Goal: Task Accomplishment & Management: Use online tool/utility

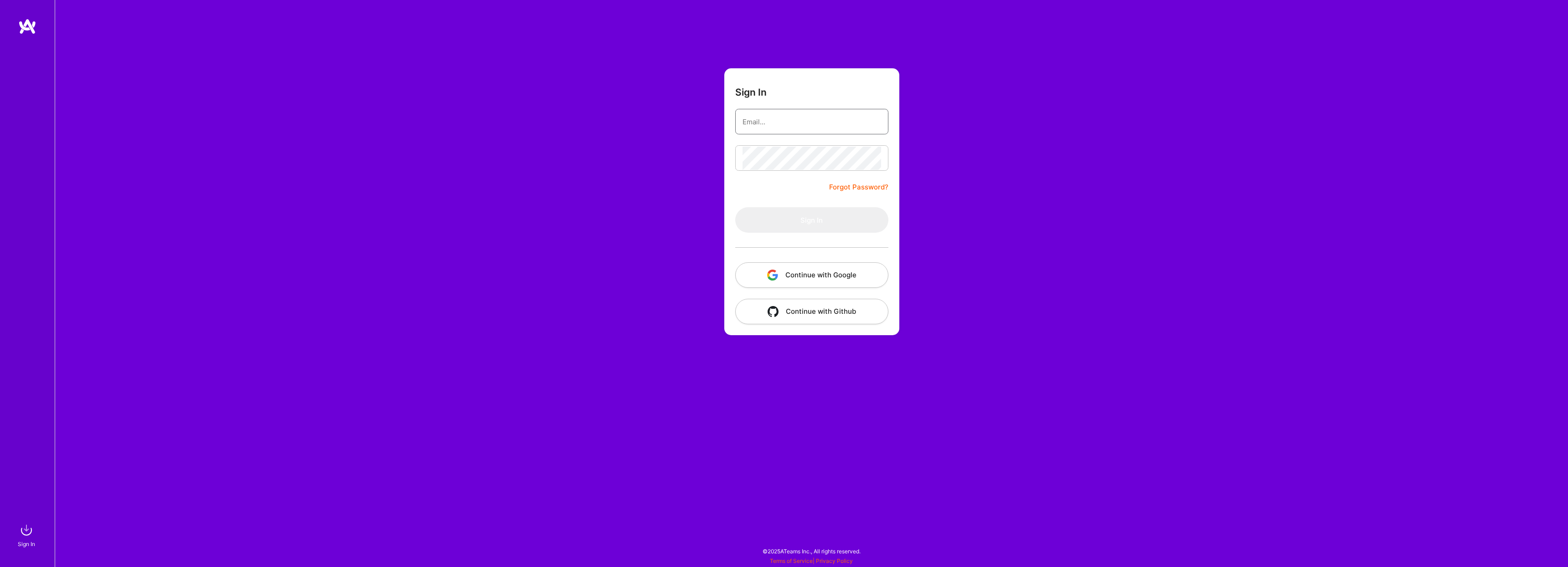
click at [800, 113] on input "email" at bounding box center [812, 122] width 139 height 23
click at [825, 270] on button "Continue with Google" at bounding box center [812, 275] width 153 height 26
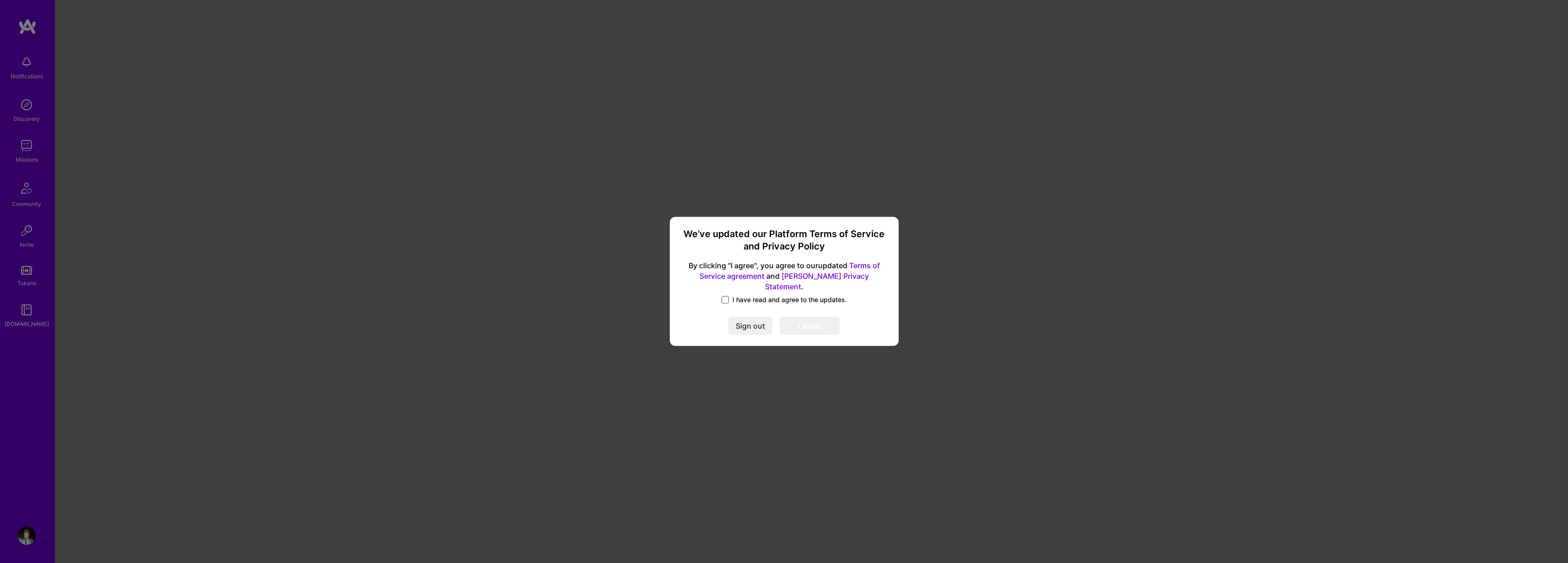
click at [724, 296] on span at bounding box center [725, 300] width 7 height 7
click at [0, 0] on input "I have read and agree to the updates." at bounding box center [0, 0] width 0 height 0
click at [818, 318] on button "I agree" at bounding box center [809, 326] width 60 height 18
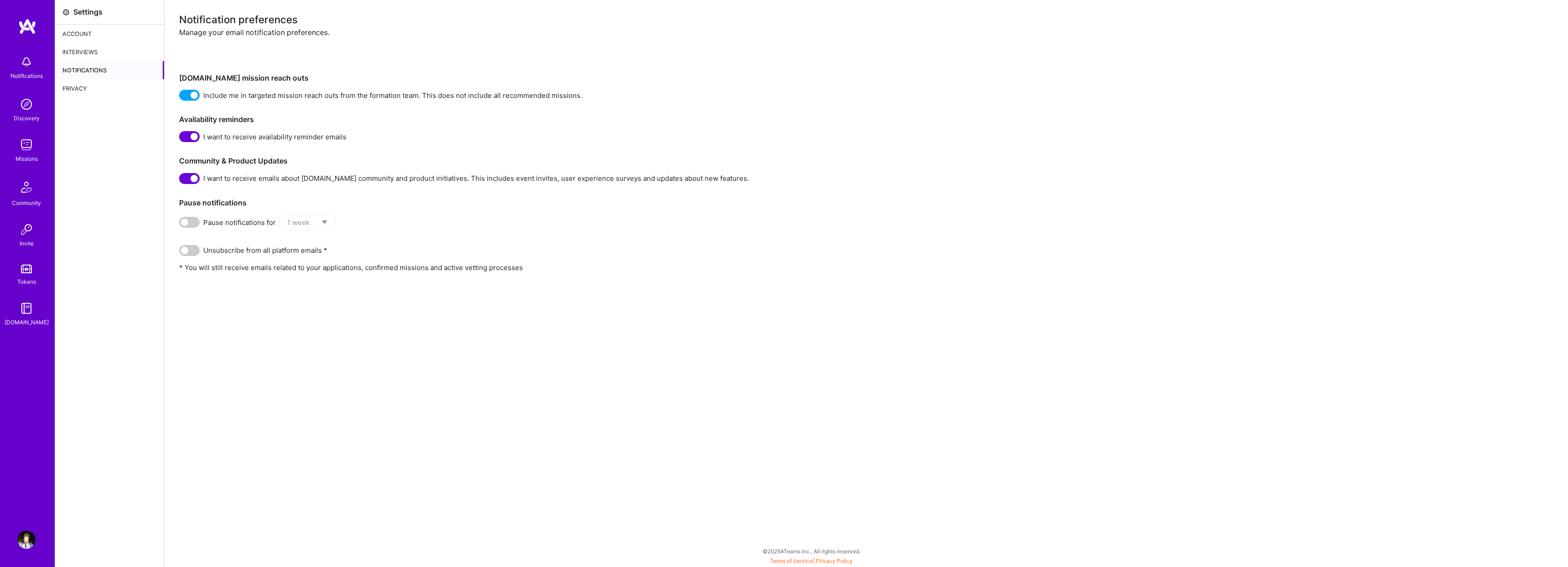
click at [19, 18] on img at bounding box center [27, 26] width 18 height 16
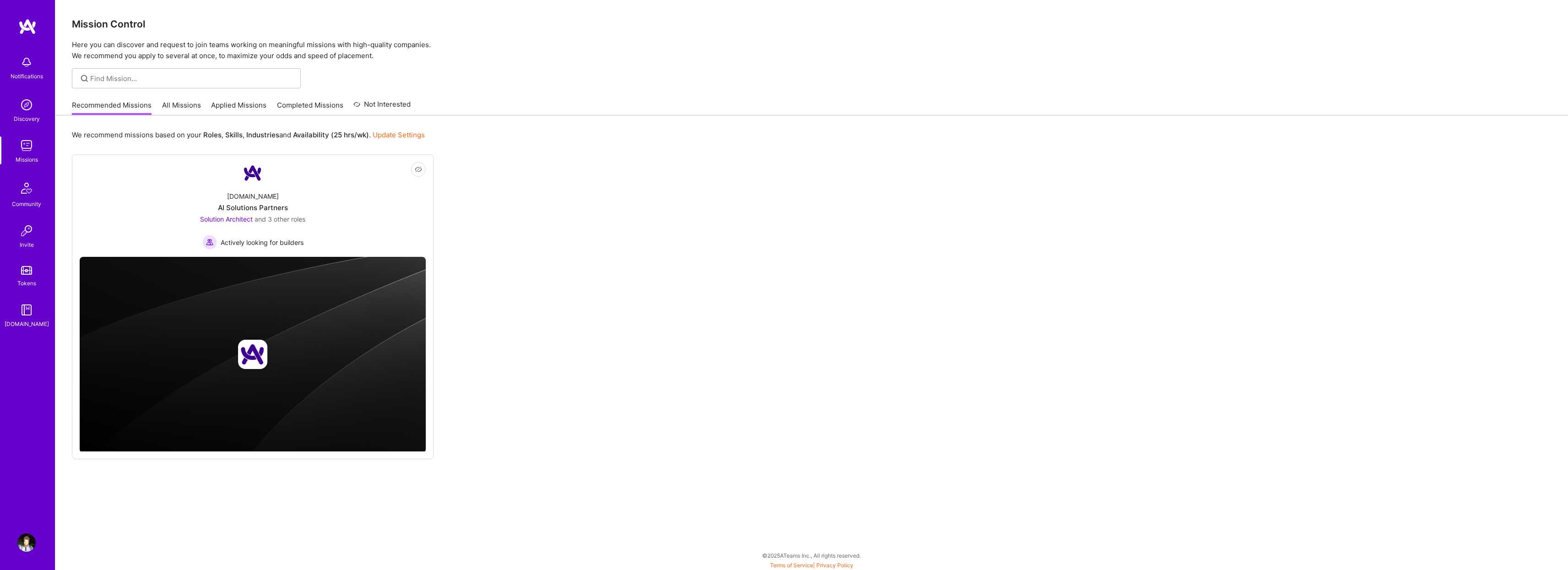
drag, startPoint x: 728, startPoint y: 250, endPoint x: 707, endPoint y: 243, distance: 22.1
click at [728, 250] on div "Not Interested [DOMAIN_NAME] AI Solutions Partners Solution Architect and 3 oth…" at bounding box center [812, 306] width 1479 height 305
click at [601, 236] on div "Not Interested [DOMAIN_NAME] AI Solutions Partners Solution Architect and 3 oth…" at bounding box center [812, 306] width 1479 height 305
click at [663, 220] on div "Not Interested [DOMAIN_NAME] AI Solutions Partners Solution Architect and 3 oth…" at bounding box center [812, 306] width 1479 height 305
drag, startPoint x: 546, startPoint y: 228, endPoint x: 566, endPoint y: 225, distance: 20.2
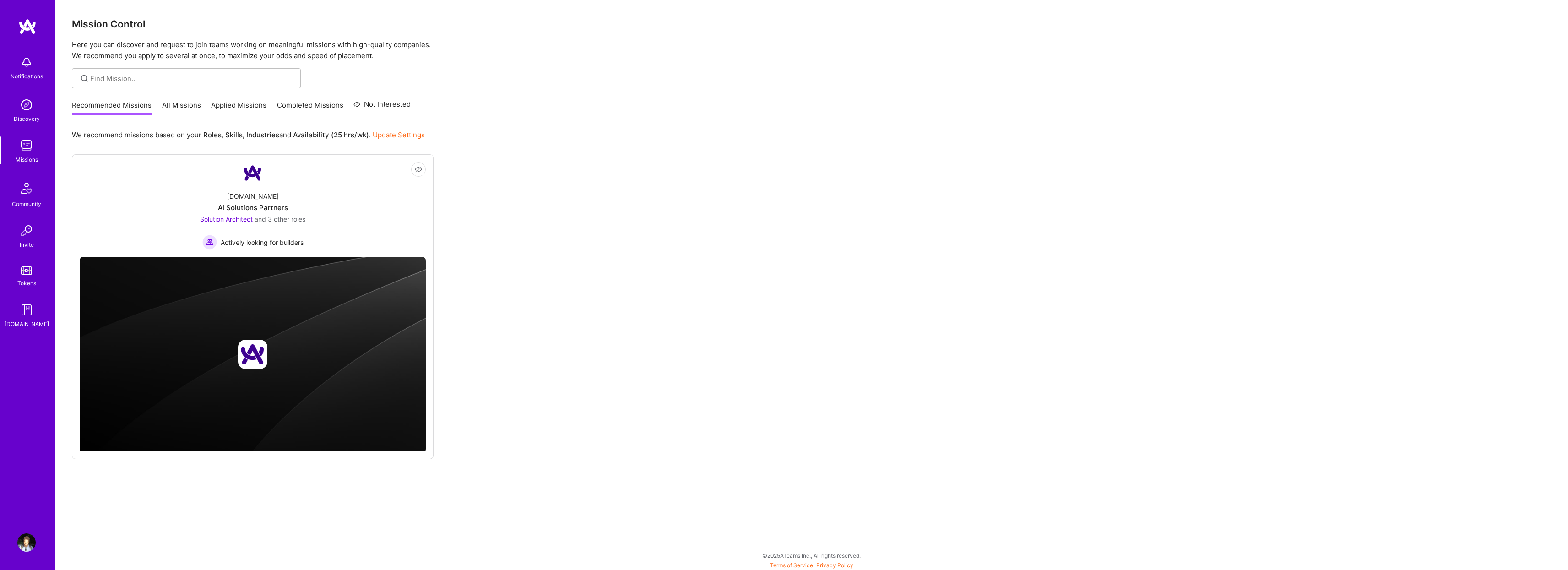
click at [546, 228] on div "Not Interested [DOMAIN_NAME] AI Solutions Partners Solution Architect and 3 oth…" at bounding box center [812, 306] width 1479 height 305
click at [602, 224] on div "Not Interested [DOMAIN_NAME] AI Solutions Partners Solution Architect and 3 oth…" at bounding box center [812, 306] width 1479 height 305
click at [618, 221] on div "Not Interested [DOMAIN_NAME] AI Solutions Partners Solution Architect and 3 oth…" at bounding box center [812, 306] width 1479 height 305
click at [502, 212] on div "Not Interested [DOMAIN_NAME] AI Solutions Partners Solution Architect and 3 oth…" at bounding box center [812, 306] width 1479 height 305
click at [266, 221] on span "and 3 other roles" at bounding box center [279, 219] width 51 height 8
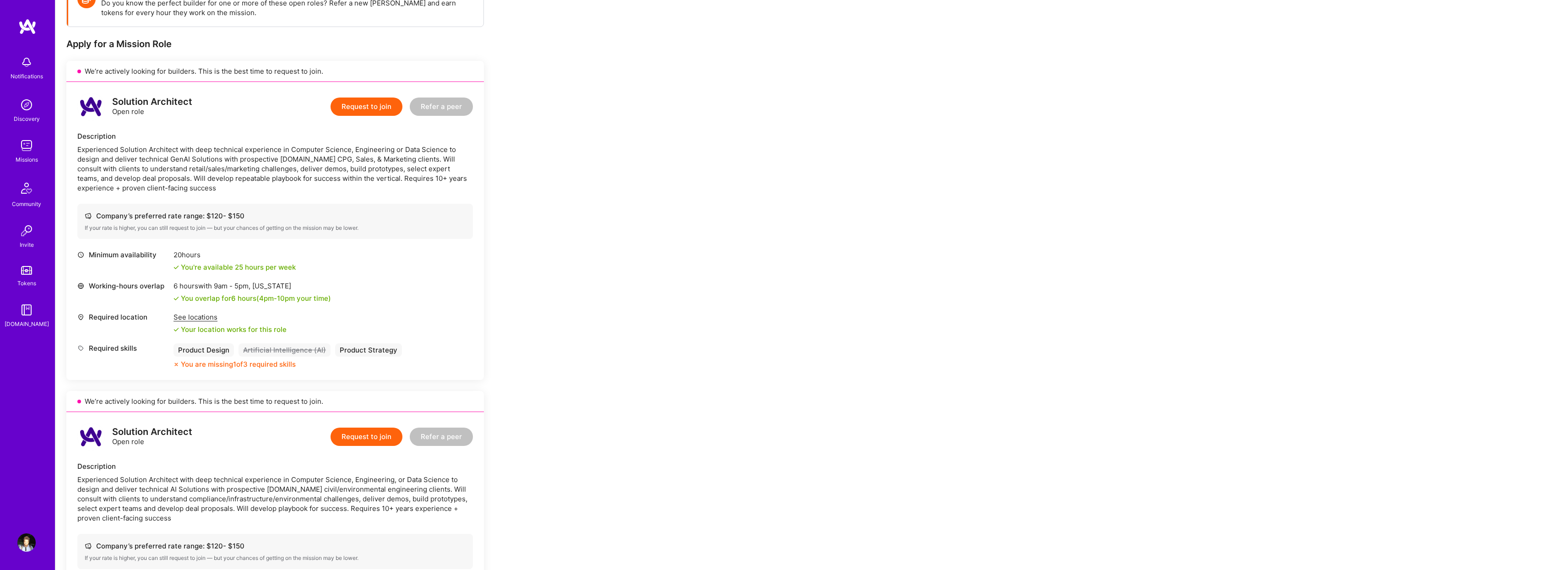
scroll to position [155, 0]
drag, startPoint x: 202, startPoint y: 355, endPoint x: 224, endPoint y: 353, distance: 22.1
click at [221, 353] on div "Product Design Artificial Intelligence (AI) Product Strategy You are missing 1 …" at bounding box center [288, 355] width 229 height 26
click at [380, 348] on div "Product Strategy" at bounding box center [368, 349] width 67 height 13
drag, startPoint x: 347, startPoint y: 349, endPoint x: 388, endPoint y: 349, distance: 41.0
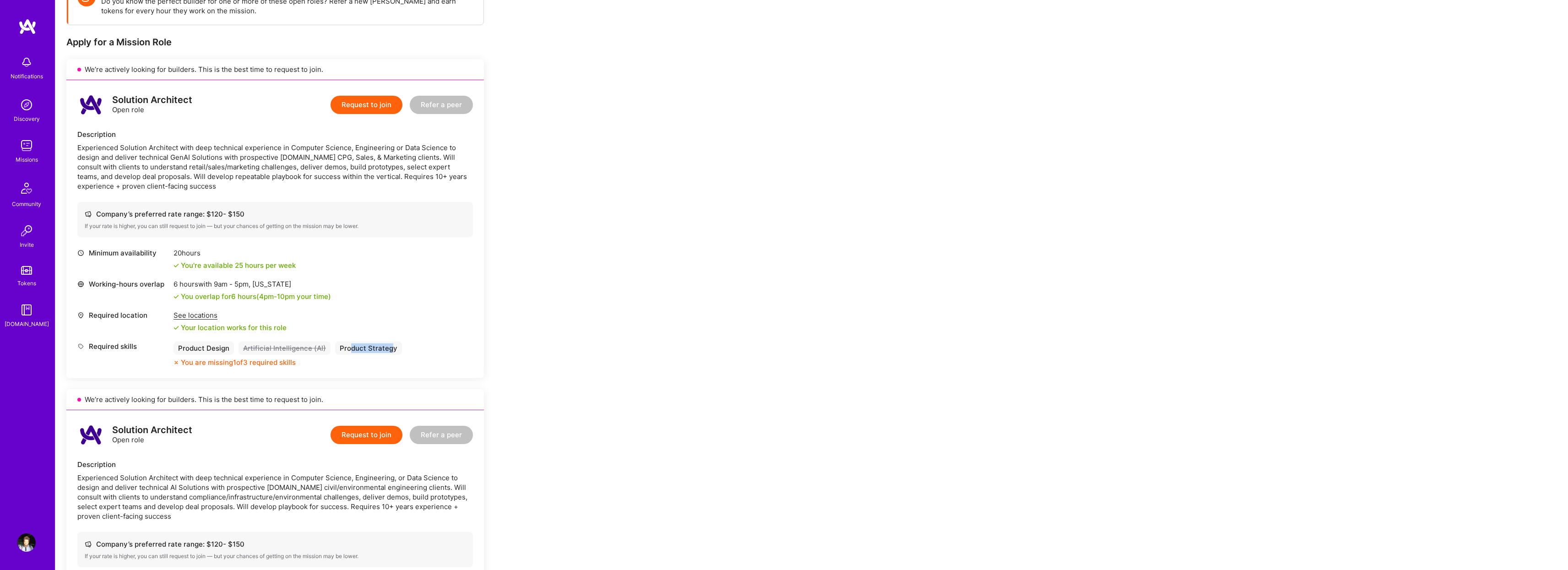
click at [388, 349] on div "Product Strategy" at bounding box center [368, 349] width 67 height 13
click at [419, 349] on div "Required skills Product Design Artificial Intelligence (AI) Product Strategy Yo…" at bounding box center [275, 355] width 396 height 26
drag, startPoint x: 419, startPoint y: 349, endPoint x: 176, endPoint y: 352, distance: 243.0
click at [176, 352] on div "Required skills Product Design Artificial Intelligence (AI) Product Strategy Yo…" at bounding box center [275, 355] width 396 height 26
click at [425, 337] on div "Minimum availability 20 hours You're available 25 hours per week Working-hours …" at bounding box center [275, 308] width 396 height 119
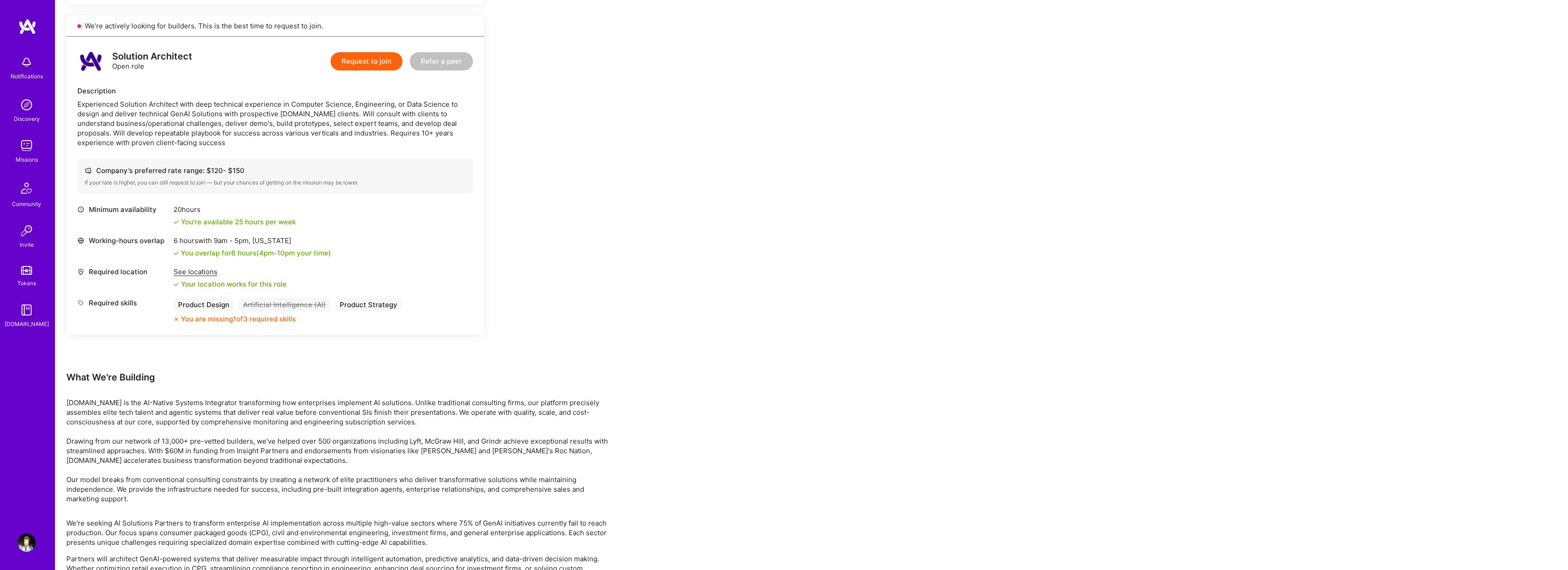
scroll to position [1362, 0]
